Goal: Task Accomplishment & Management: Use online tool/utility

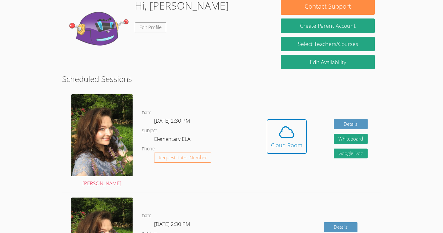
scroll to position [62, 0]
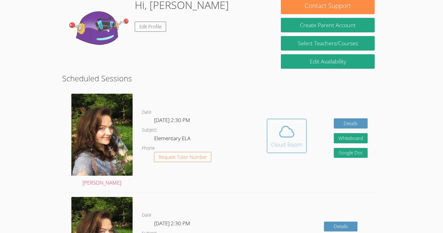
click at [280, 136] on icon at bounding box center [286, 131] width 17 height 17
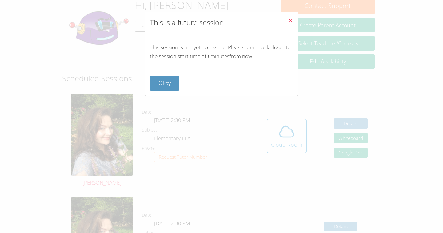
click at [290, 21] on icon "Close" at bounding box center [290, 20] width 5 height 5
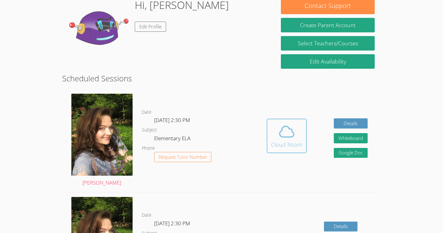
click at [291, 133] on icon at bounding box center [286, 131] width 17 height 17
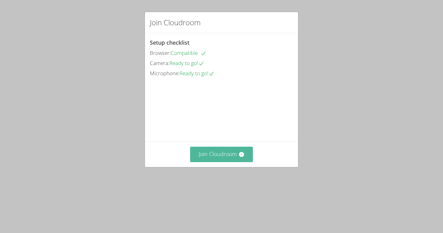
click at [219, 162] on button "Join Cloudroom" at bounding box center [221, 153] width 63 height 15
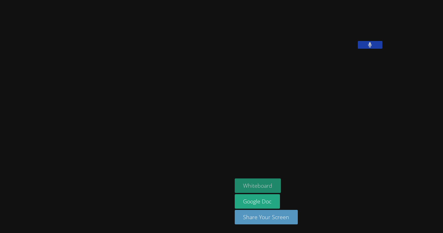
click at [235, 188] on button "Whiteboard" at bounding box center [258, 185] width 46 height 14
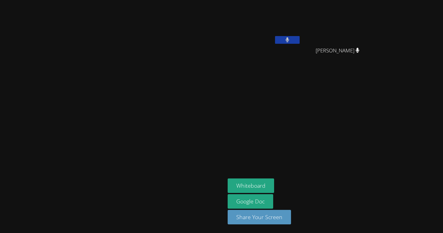
click at [66, 124] on video at bounding box center [112, 104] width 92 height 124
drag, startPoint x: 118, startPoint y: 116, endPoint x: 140, endPoint y: 112, distance: 22.3
click at [140, 112] on video at bounding box center [112, 104] width 92 height 124
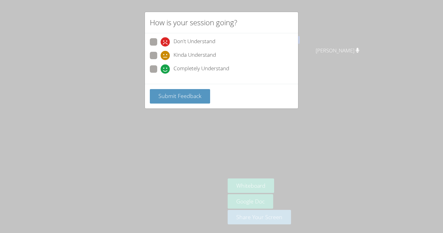
click at [161, 74] on span at bounding box center [161, 74] width 0 height 0
click at [161, 65] on input "Completely Understand" at bounding box center [163, 67] width 5 height 5
radio input "true"
click at [173, 98] on span "Submit Feedback" at bounding box center [179, 95] width 43 height 7
